Goal: Task Accomplishment & Management: Complete application form

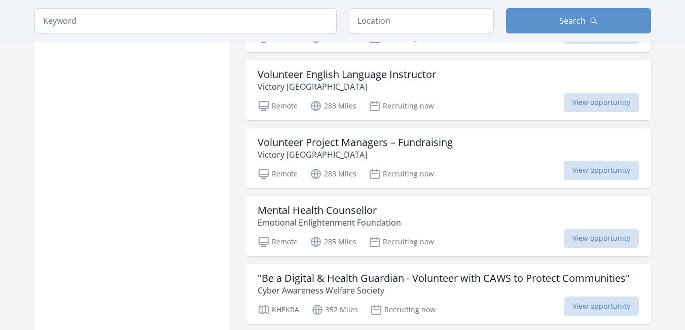
scroll to position [742, 0]
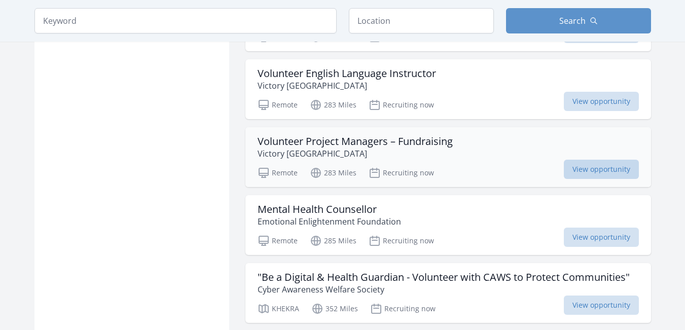
click at [609, 169] on span "View opportunity" at bounding box center [601, 169] width 75 height 19
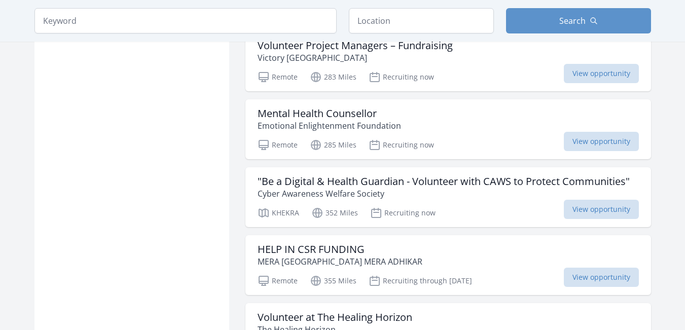
scroll to position [836, 0]
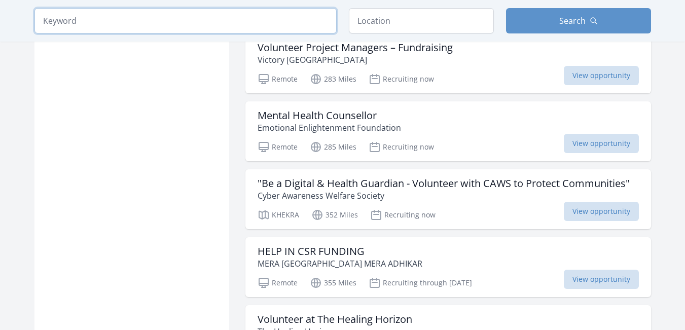
click at [267, 18] on input "search" at bounding box center [185, 20] width 302 height 25
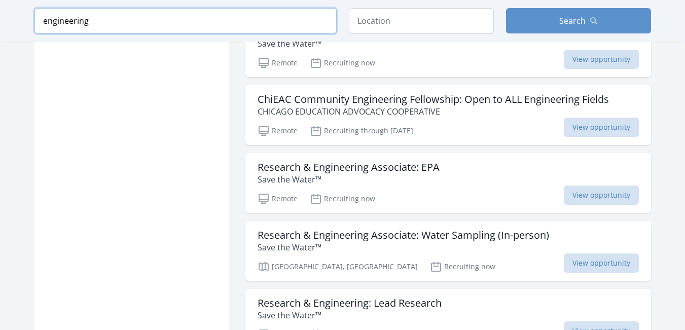
type input "engineering"
click button "submit" at bounding box center [0, 0] width 0 height 0
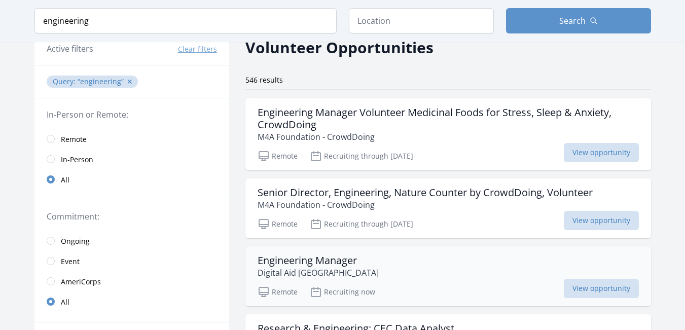
scroll to position [51, 0]
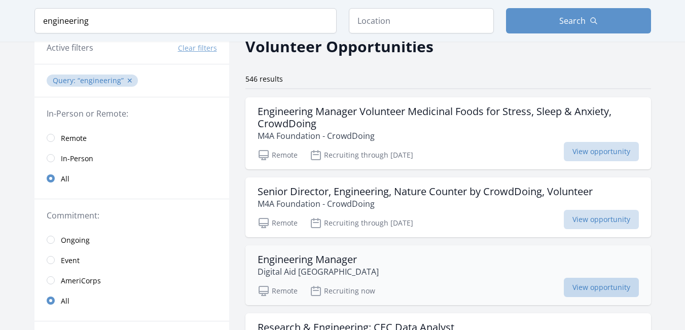
click at [594, 290] on span "View opportunity" at bounding box center [601, 287] width 75 height 19
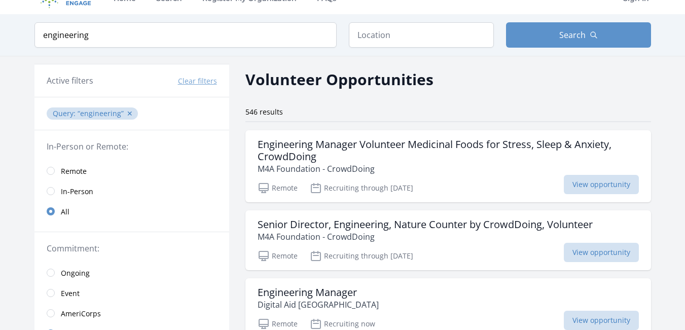
scroll to position [20, 0]
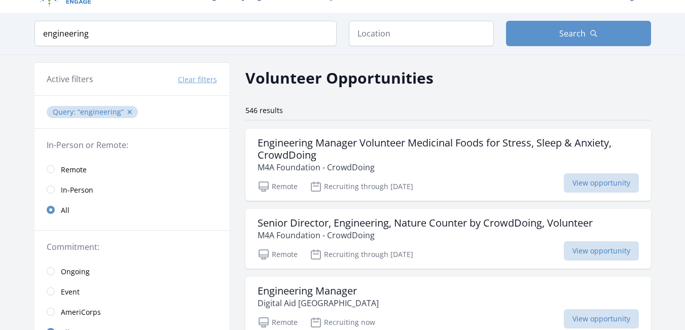
click at [62, 171] on span "Remote" at bounding box center [74, 170] width 26 height 10
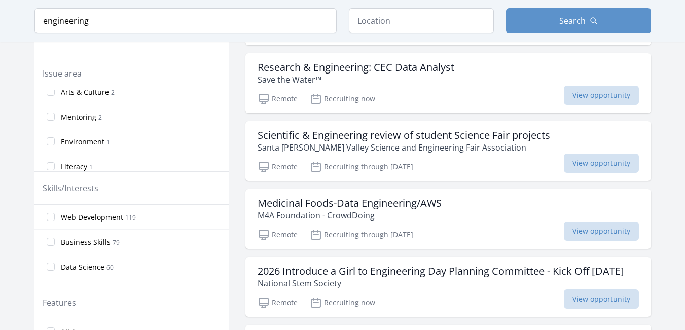
scroll to position [190, 0]
click at [51, 136] on input "Environment 1" at bounding box center [51, 136] width 8 height 8
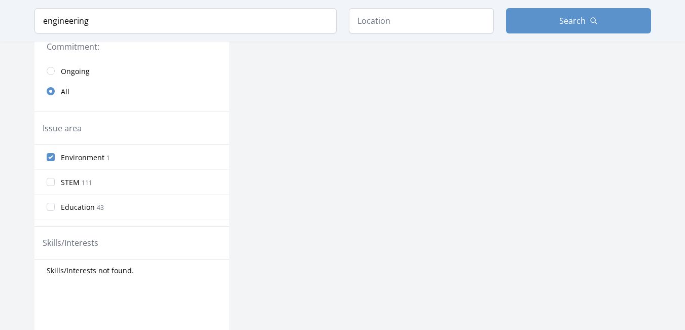
scroll to position [237, 0]
click at [51, 155] on input "Environment 1" at bounding box center [51, 157] width 8 height 8
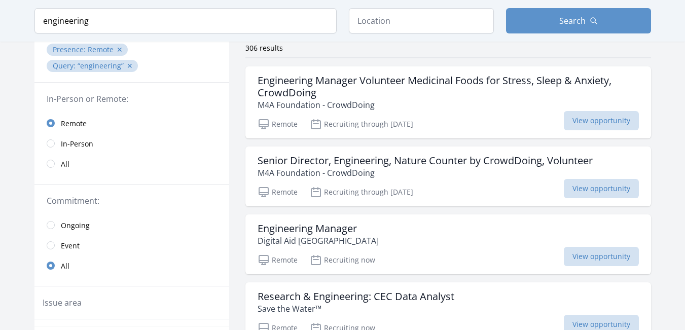
scroll to position [0, 0]
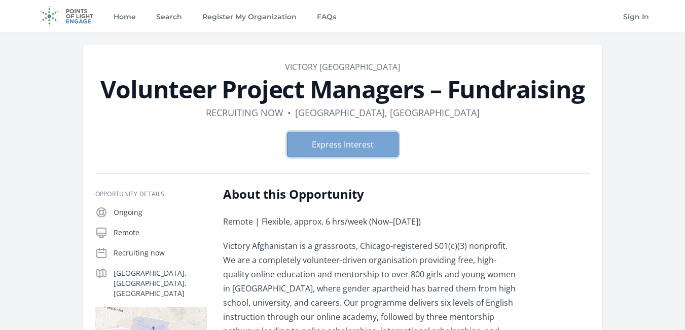
click at [362, 150] on button "Express Interest" at bounding box center [343, 144] width 112 height 25
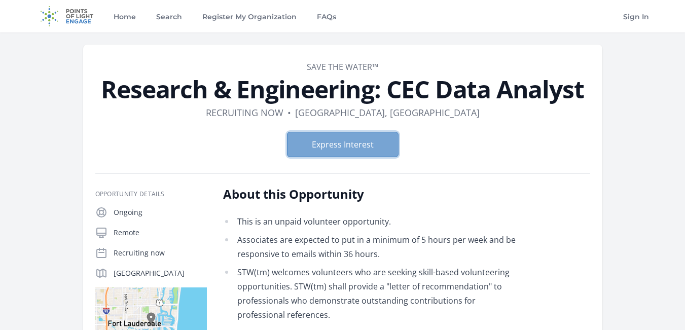
click at [343, 153] on button "Express Interest" at bounding box center [343, 144] width 112 height 25
click at [367, 134] on button "Express Interest" at bounding box center [343, 144] width 112 height 25
click at [79, 25] on img at bounding box center [66, 16] width 65 height 32
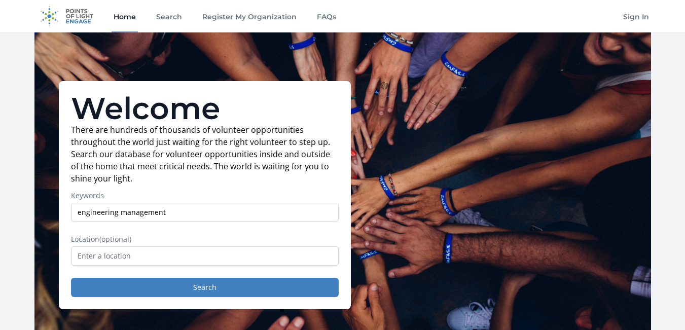
type input "engineering management"
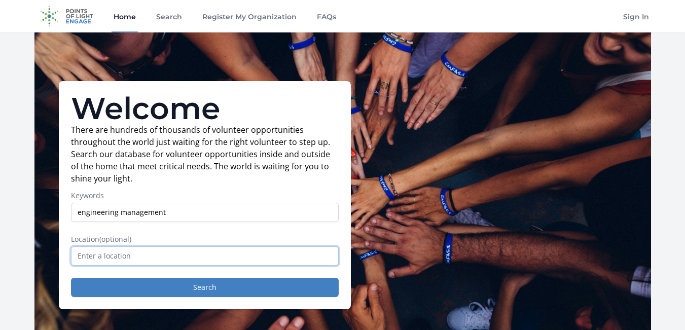
click at [199, 263] on input "text" at bounding box center [205, 256] width 268 height 19
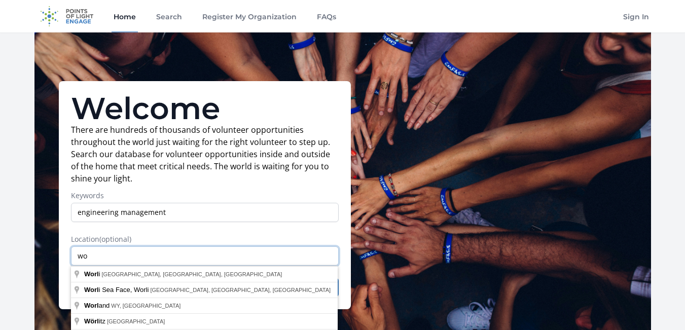
type input "w"
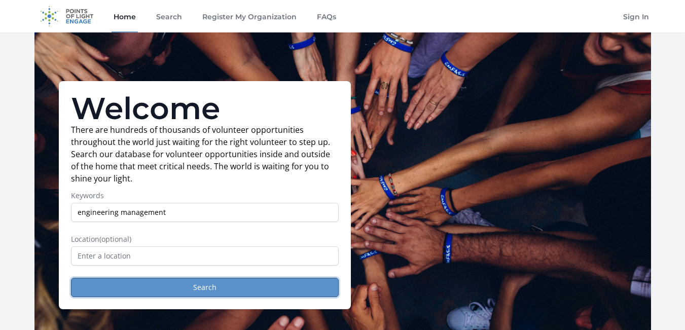
click at [195, 282] on button "Search" at bounding box center [205, 287] width 268 height 19
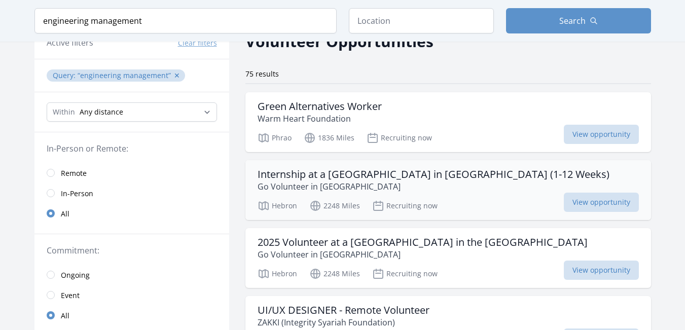
scroll to position [55, 0]
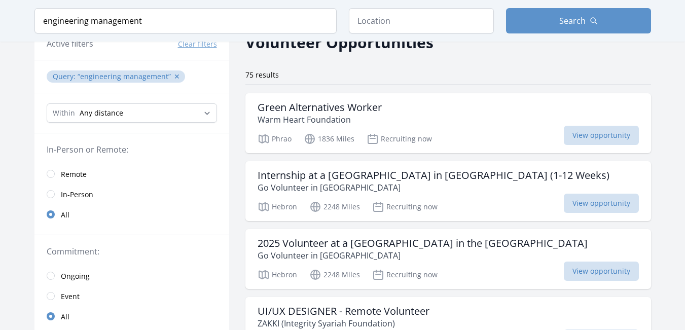
click at [55, 172] on link "Remote" at bounding box center [131, 174] width 195 height 20
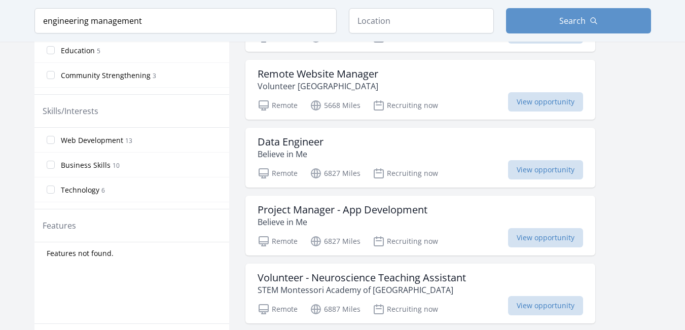
scroll to position [430, 0]
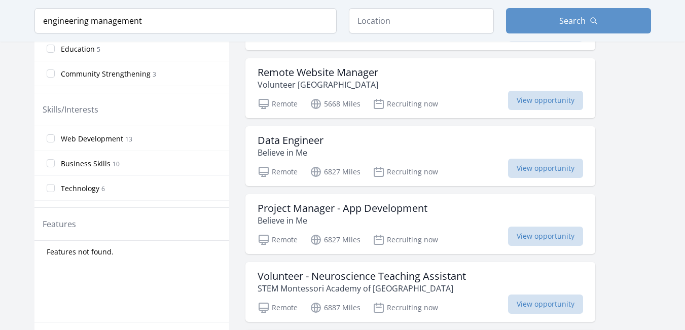
click at [69, 189] on span "Technology" at bounding box center [80, 189] width 39 height 10
click at [55, 189] on input "Technology 6" at bounding box center [51, 188] width 8 height 8
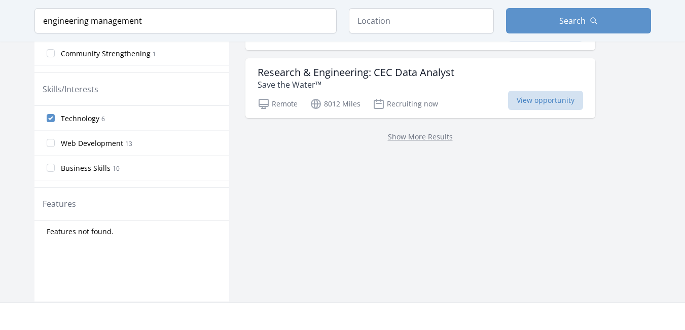
scroll to position [410, 0]
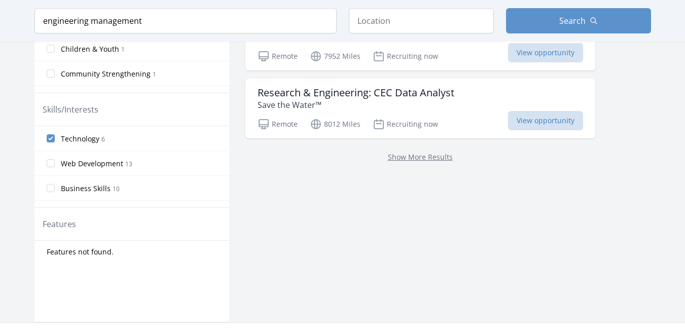
click at [68, 138] on span "Technology" at bounding box center [80, 139] width 39 height 10
click at [55, 138] on input "Technology 6" at bounding box center [51, 138] width 8 height 8
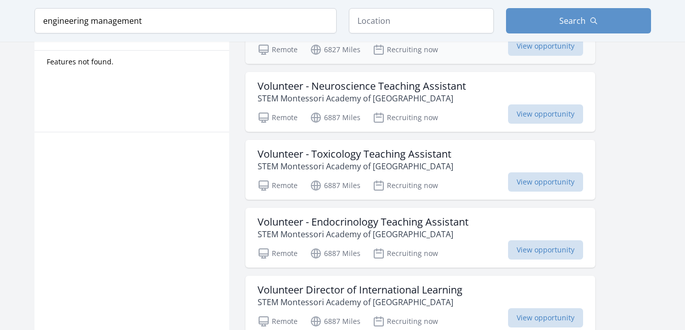
scroll to position [623, 0]
